Goal: Task Accomplishment & Management: Manage account settings

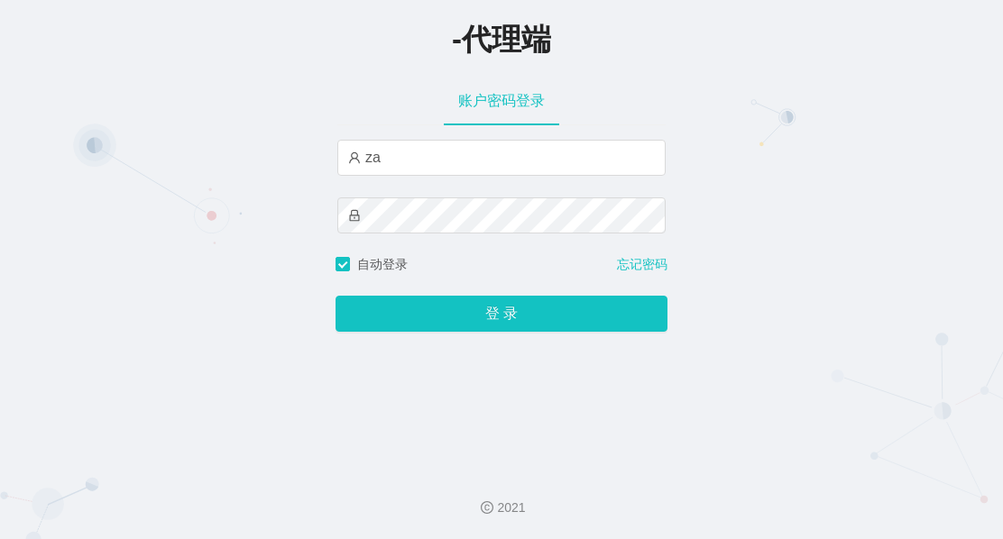
type input "z"
type input "sanzang1"
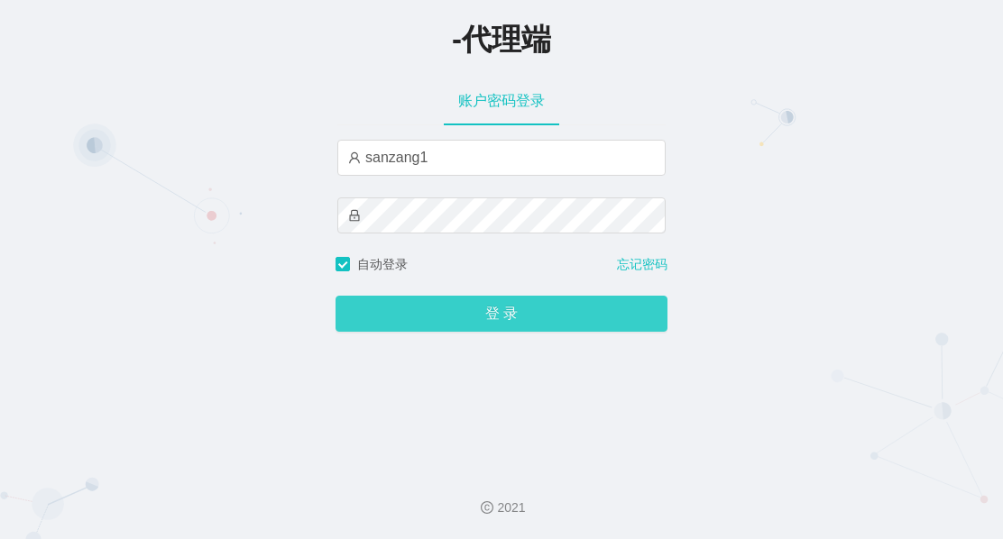
click at [446, 316] on button "登 录" at bounding box center [502, 314] width 332 height 36
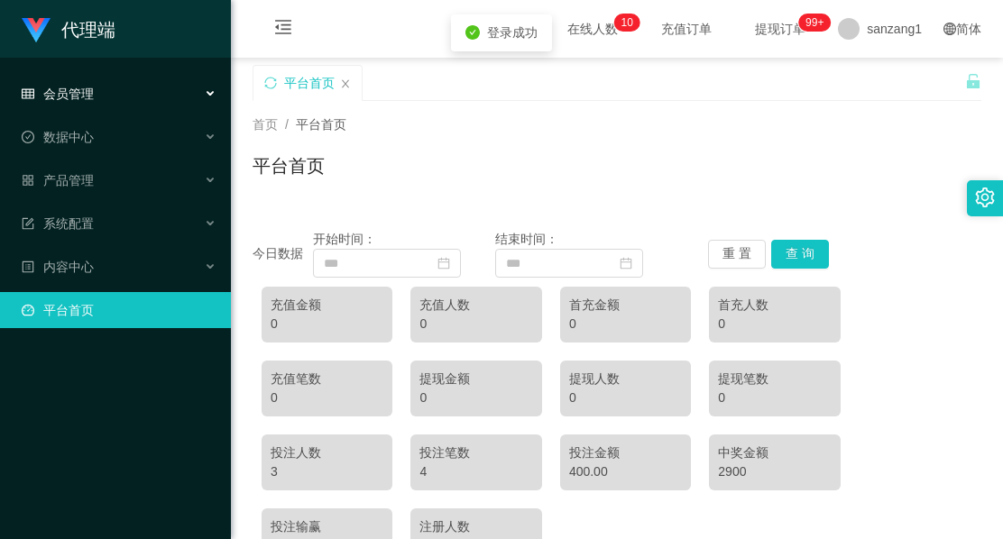
click at [111, 98] on div "会员管理" at bounding box center [115, 94] width 231 height 36
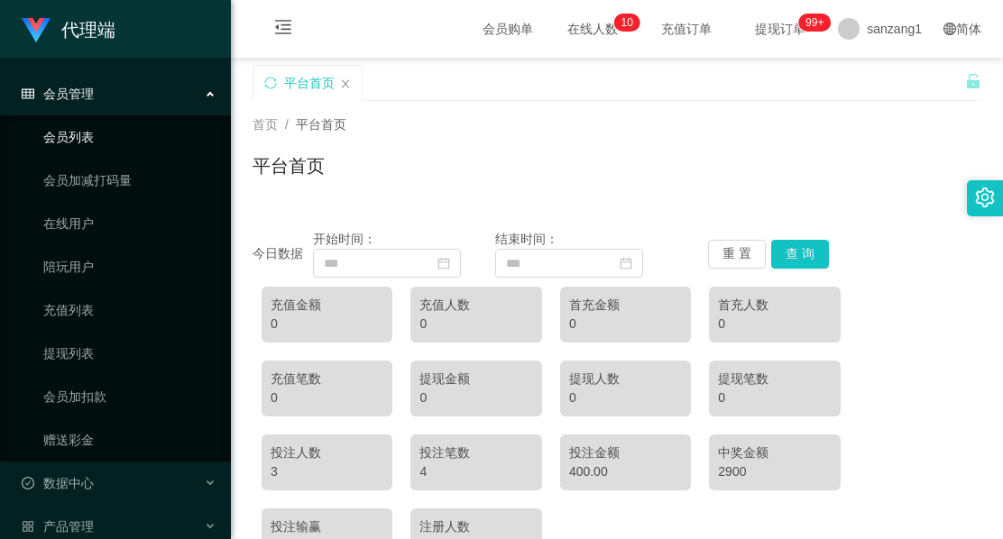
click at [91, 152] on link "会员列表" at bounding box center [129, 137] width 173 height 36
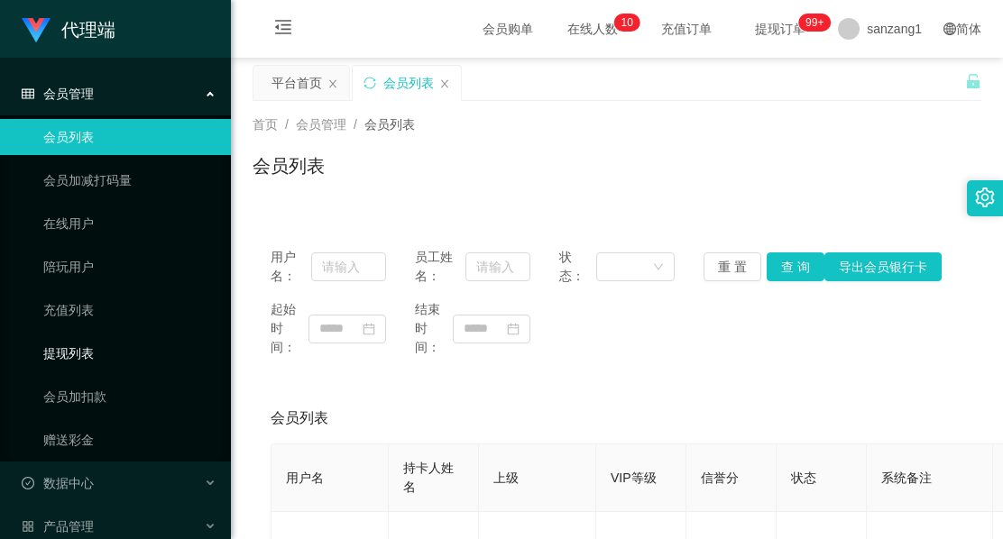
click at [76, 358] on link "提现列表" at bounding box center [129, 354] width 173 height 36
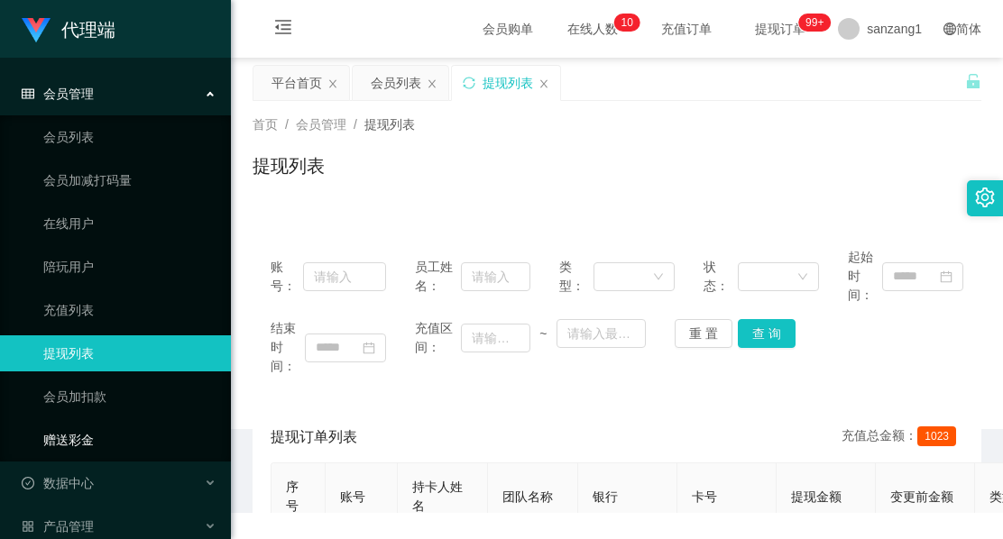
click at [69, 435] on link "赠送彩金" at bounding box center [129, 440] width 173 height 36
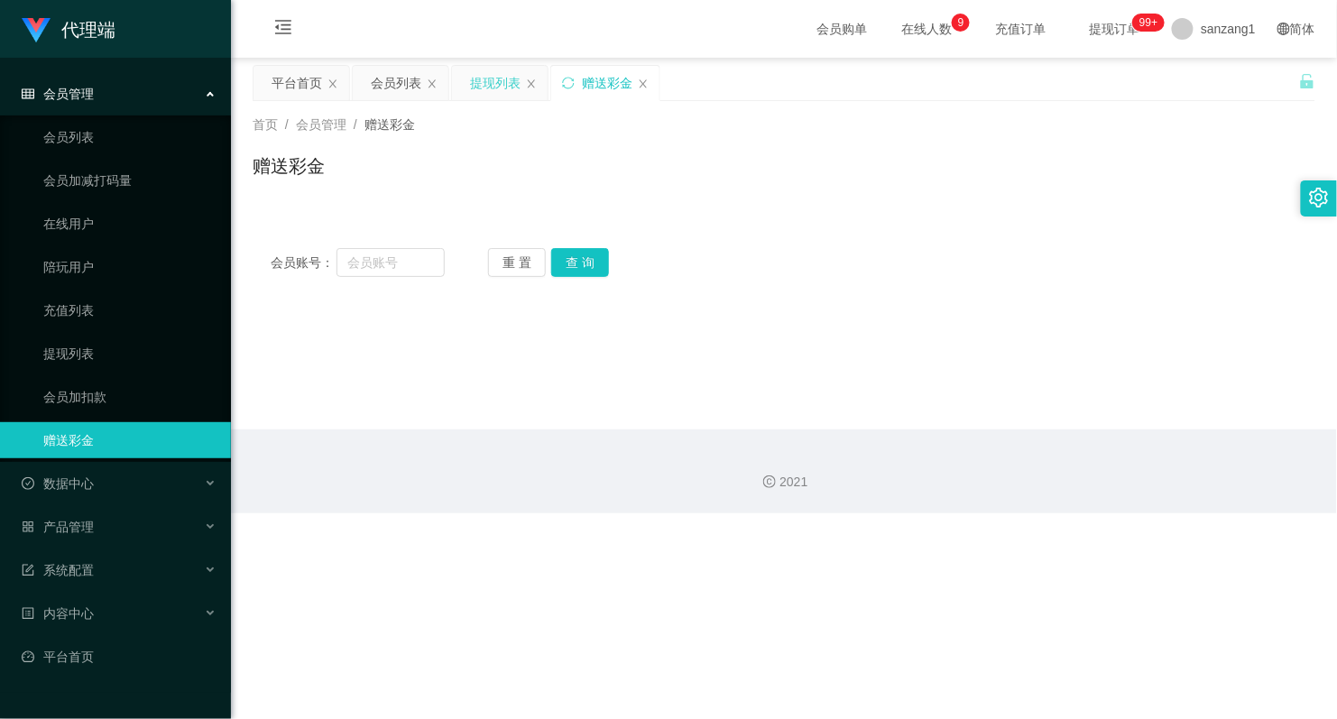
click at [499, 87] on div "提现列表" at bounding box center [495, 83] width 51 height 34
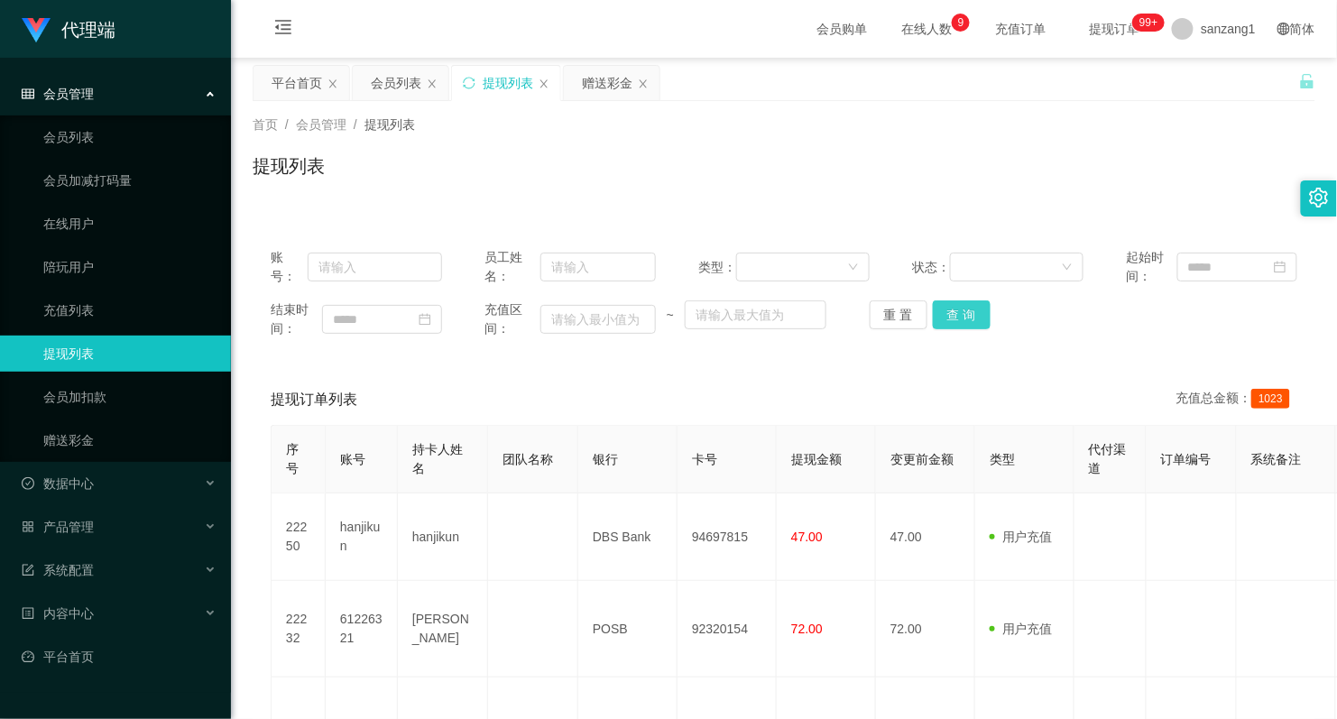
click at [950, 316] on button "查 询" at bounding box center [962, 314] width 58 height 29
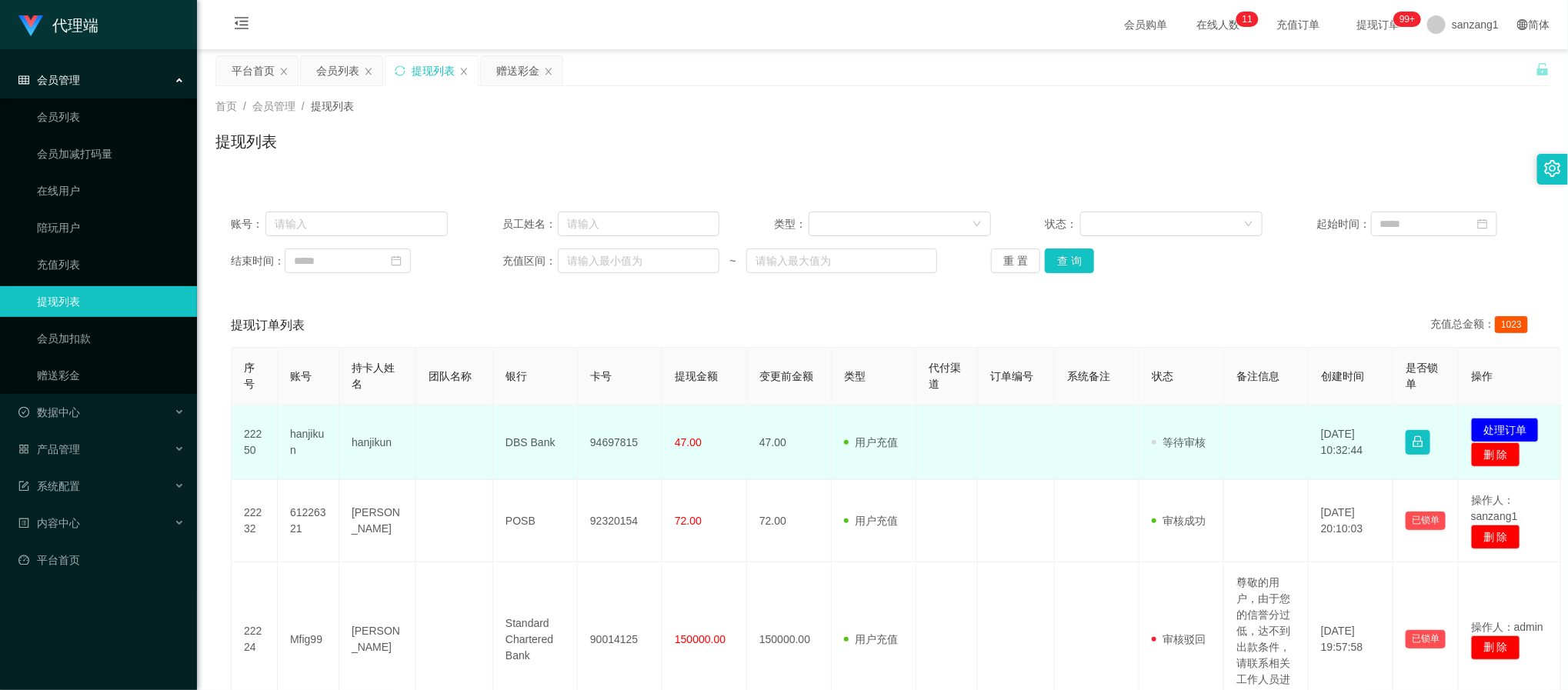
click at [381, 446] on td "hanjikun" at bounding box center [378, 442] width 77 height 74
copy td "hanjikun"
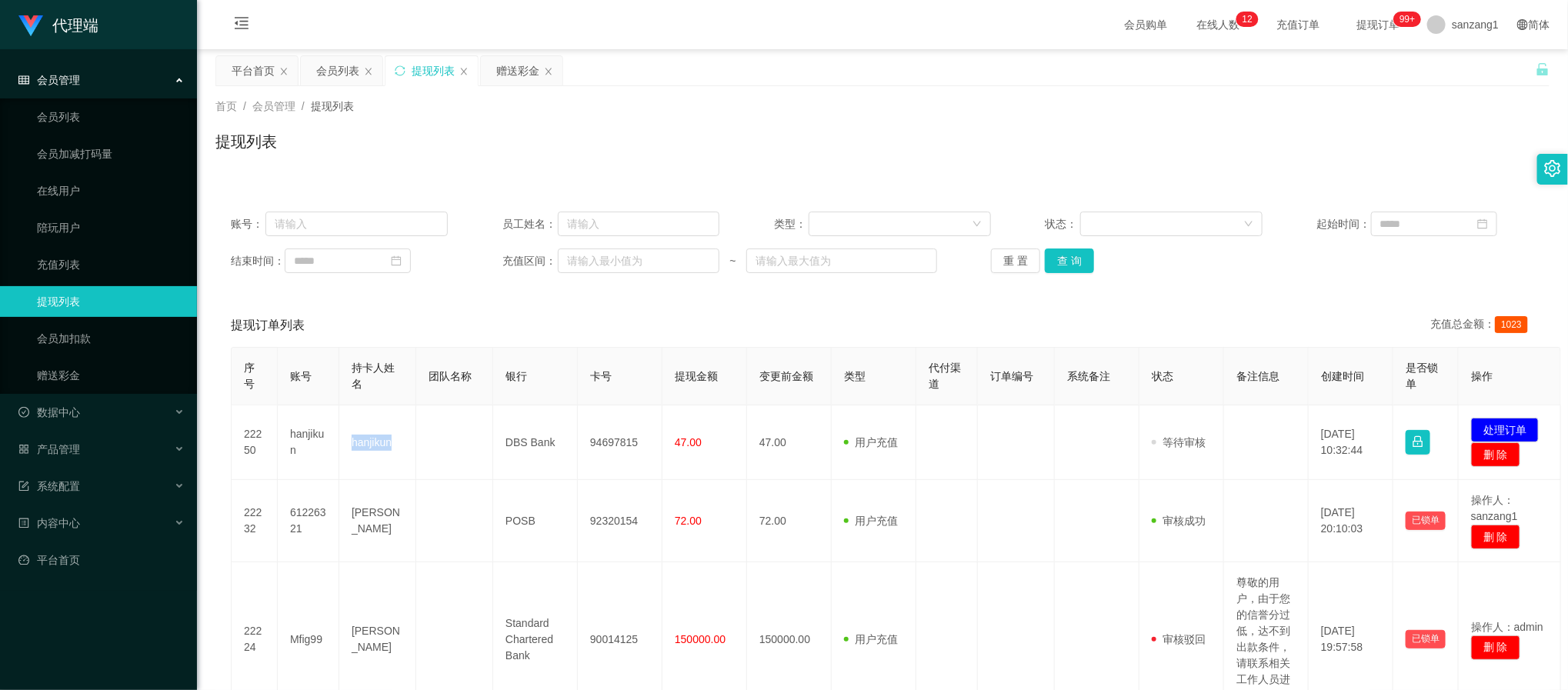
click at [855, 144] on div "提现列表" at bounding box center [883, 147] width 1334 height 35
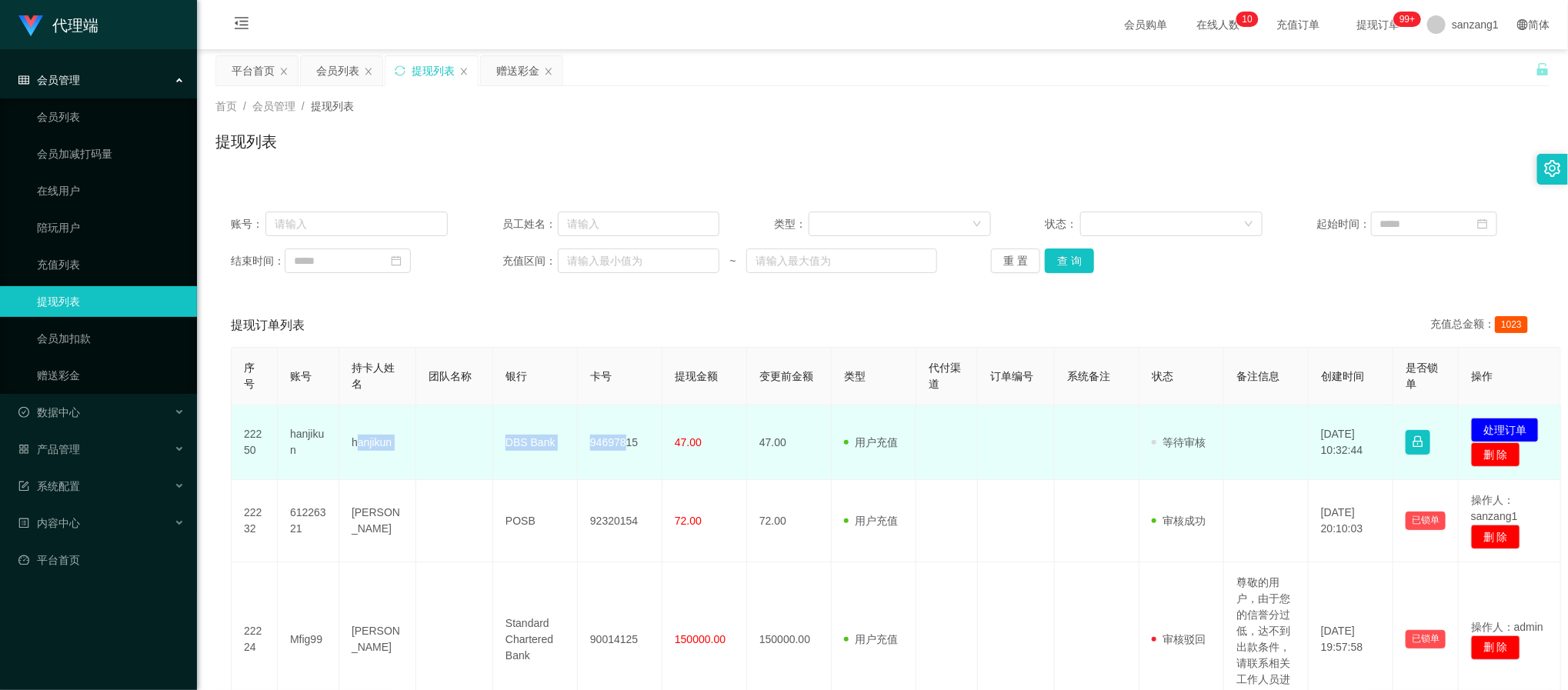
drag, startPoint x: 360, startPoint y: 444, endPoint x: 652, endPoint y: 430, distance: 292.3
click at [630, 432] on tr "22250 hanjikun hanjikun DBS Bank 94697815 47.00 47.00 用户充值 人工扣款 审核驳回 审核成功 等待审核 …" at bounding box center [897, 442] width 1330 height 74
drag, startPoint x: 702, startPoint y: 426, endPoint x: 806, endPoint y: 427, distance: 104.0
click at [702, 426] on td "47.00" at bounding box center [705, 442] width 84 height 74
click at [855, 427] on button "处理订单" at bounding box center [1505, 430] width 67 height 25
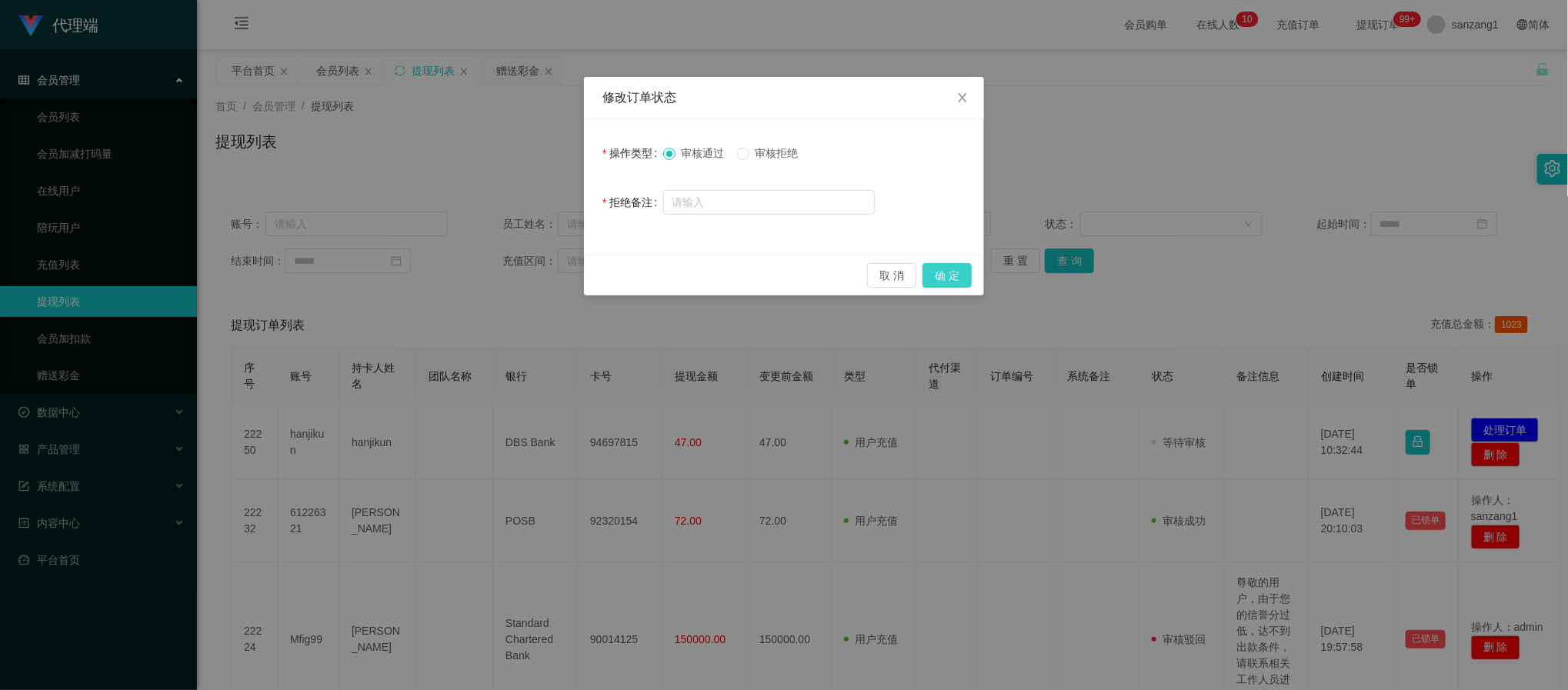
click at [855, 278] on button "确 定" at bounding box center [948, 275] width 49 height 25
